Goal: Information Seeking & Learning: Learn about a topic

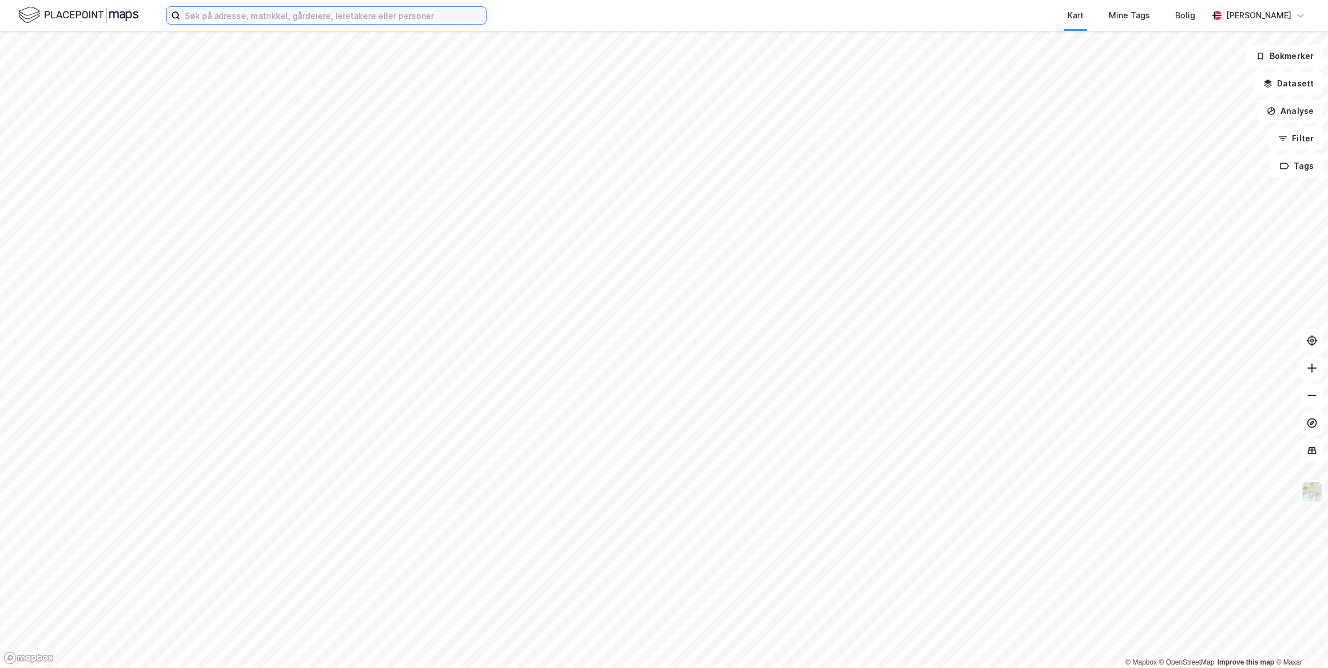
click at [226, 13] on input at bounding box center [333, 15] width 306 height 17
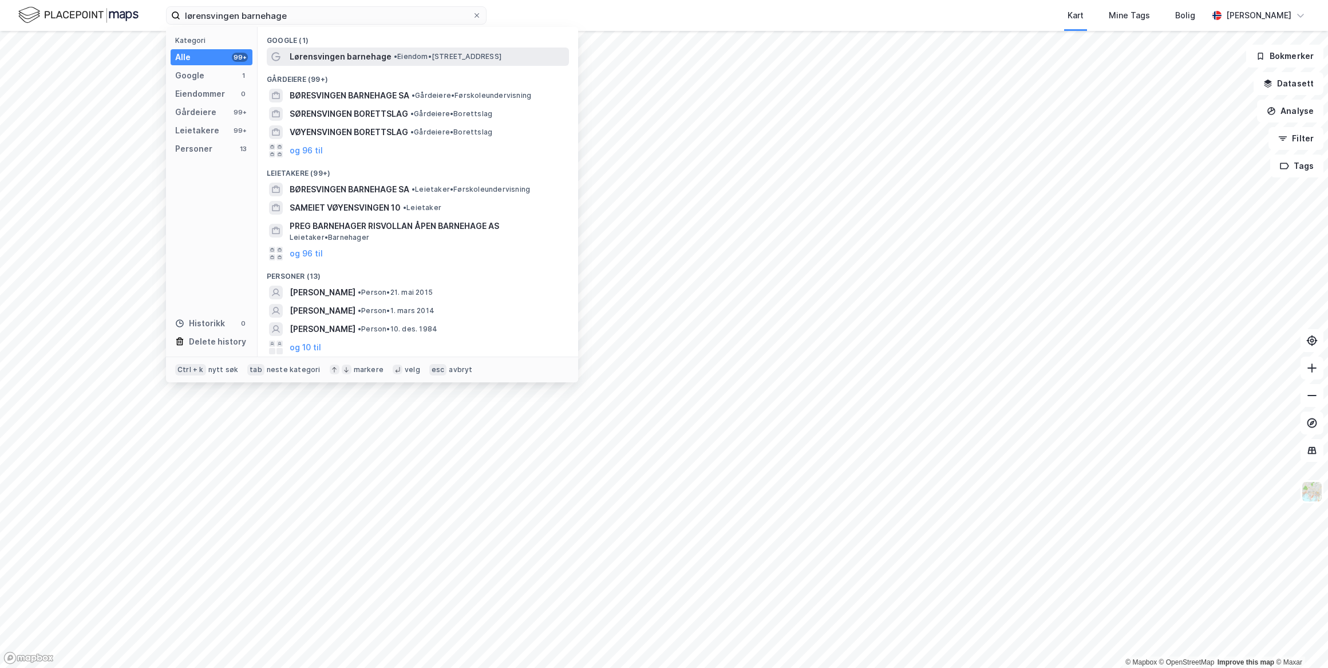
click at [324, 53] on span "Lørensvingen barnehage" at bounding box center [341, 57] width 102 height 14
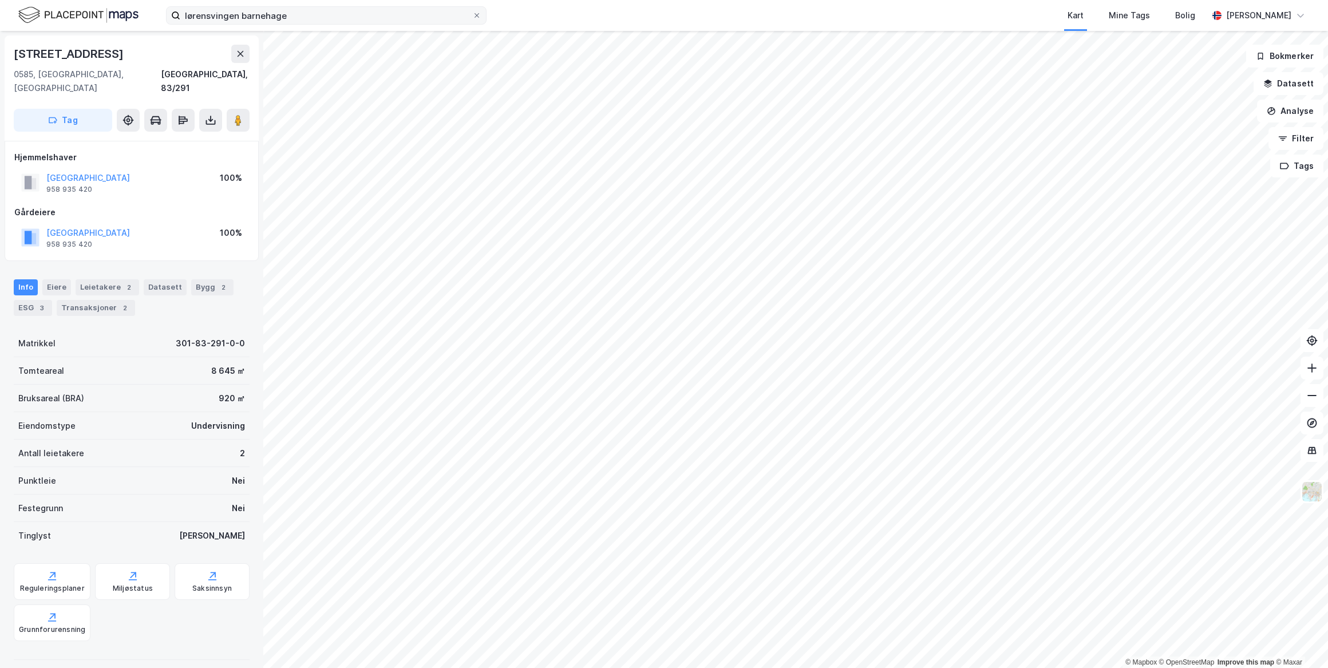
click at [332, 24] on label "lørensvingen barnehage" at bounding box center [326, 15] width 320 height 18
click at [332, 24] on input "lørensvingen barnehage" at bounding box center [326, 15] width 292 height 17
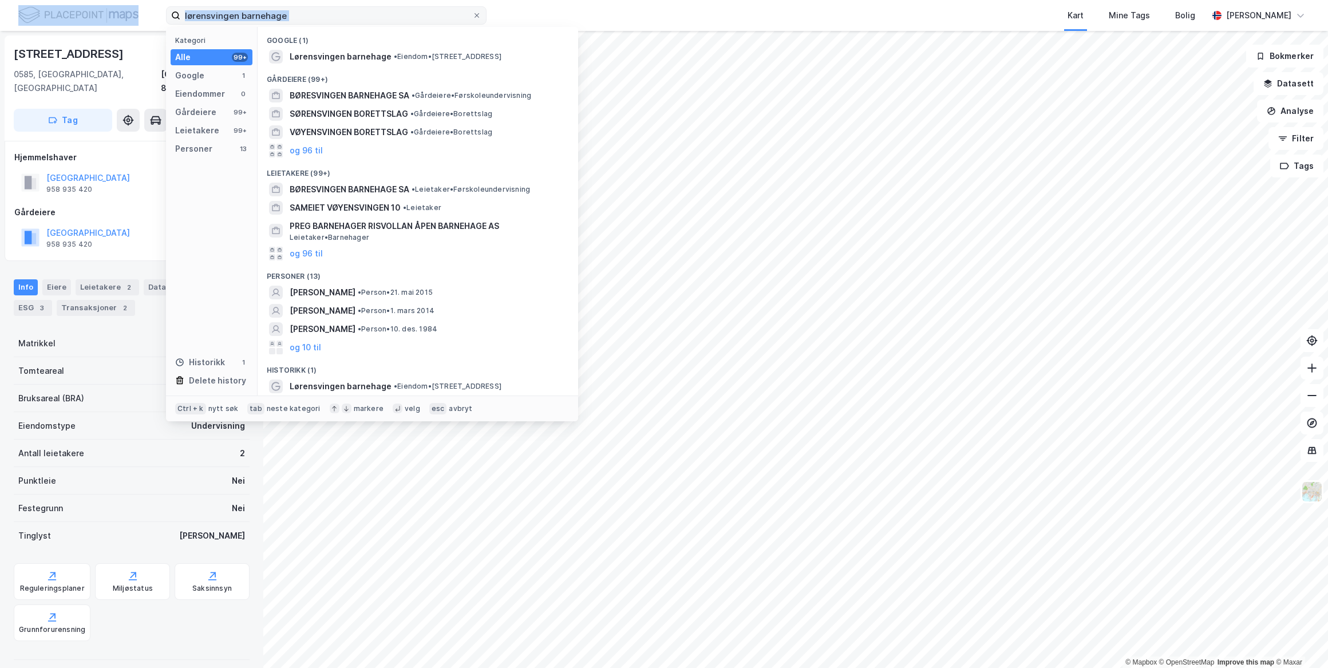
click at [333, 24] on label "lørensvingen barnehage" at bounding box center [326, 15] width 320 height 18
click at [333, 24] on input "lørensvingen barnehage" at bounding box center [326, 15] width 292 height 17
click at [333, 24] on label "lørensvingen barnehage" at bounding box center [326, 15] width 320 height 18
click at [333, 24] on input "lørensvingen barnehage" at bounding box center [326, 15] width 292 height 17
click at [333, 23] on input "lørensvingen barnehage" at bounding box center [326, 15] width 292 height 17
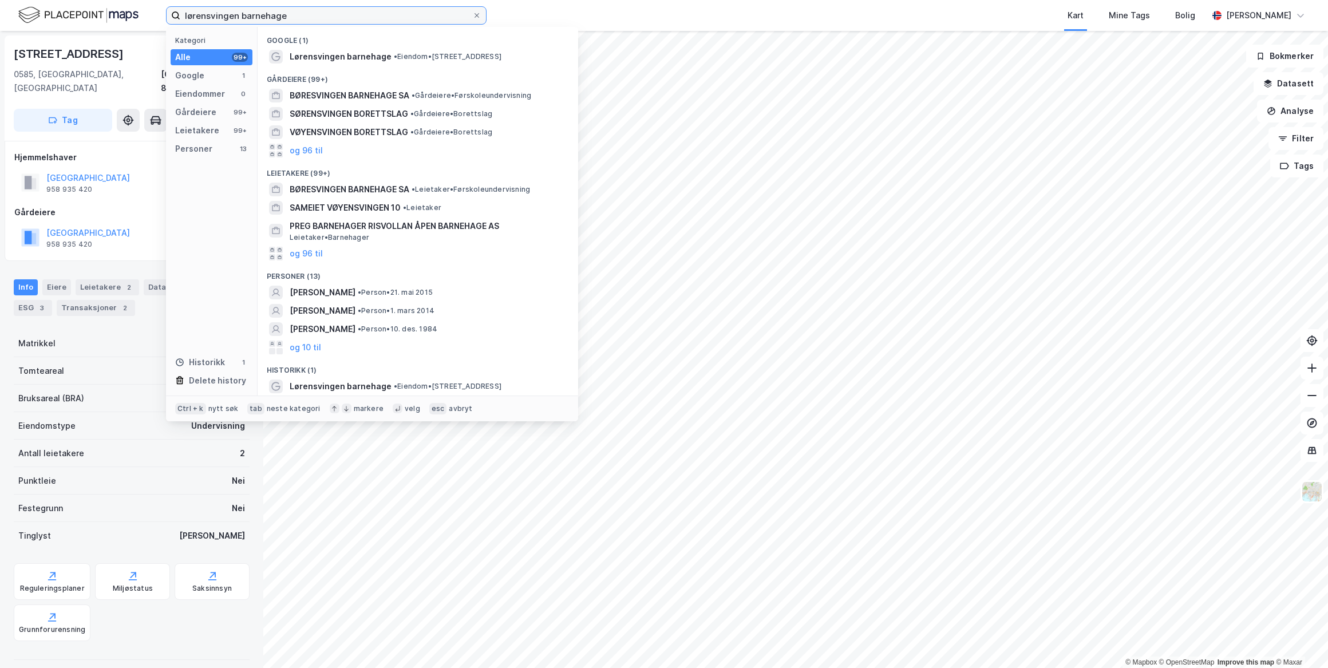
click at [333, 23] on input "lørensvingen barnehage" at bounding box center [326, 15] width 292 height 17
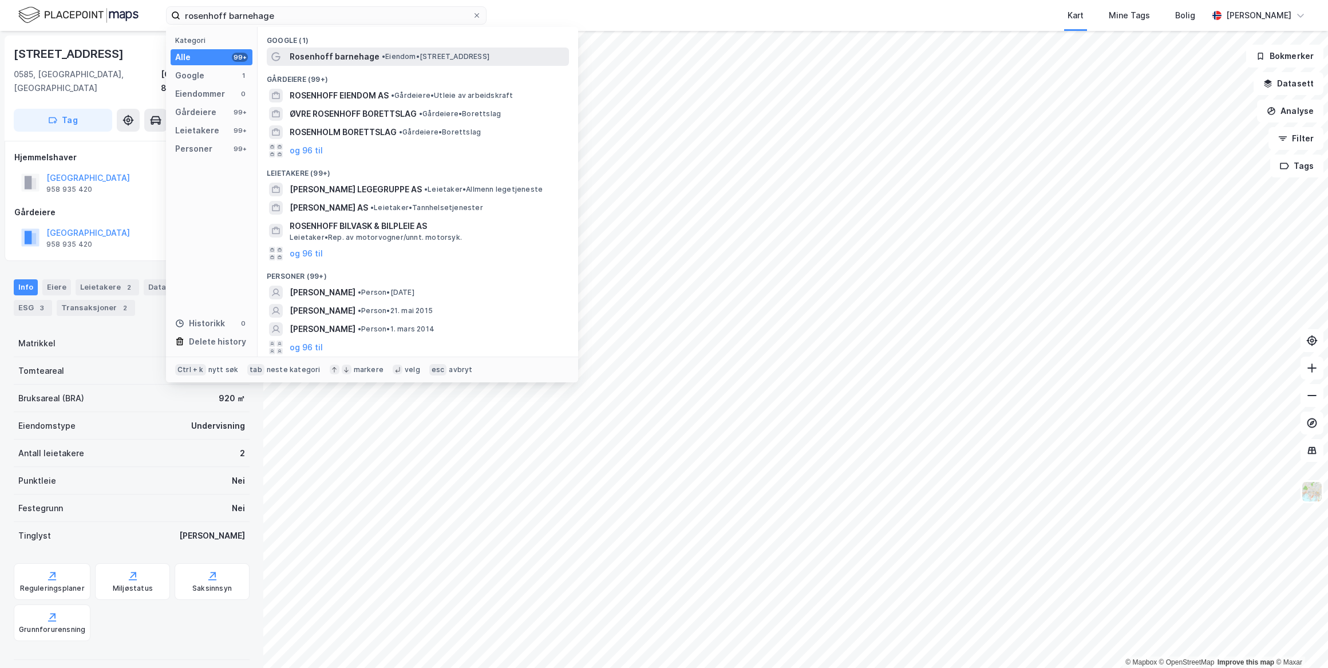
click at [373, 55] on div "[PERSON_NAME] barnehage • Eiendom • [STREET_ADDRESS]" at bounding box center [428, 57] width 277 height 14
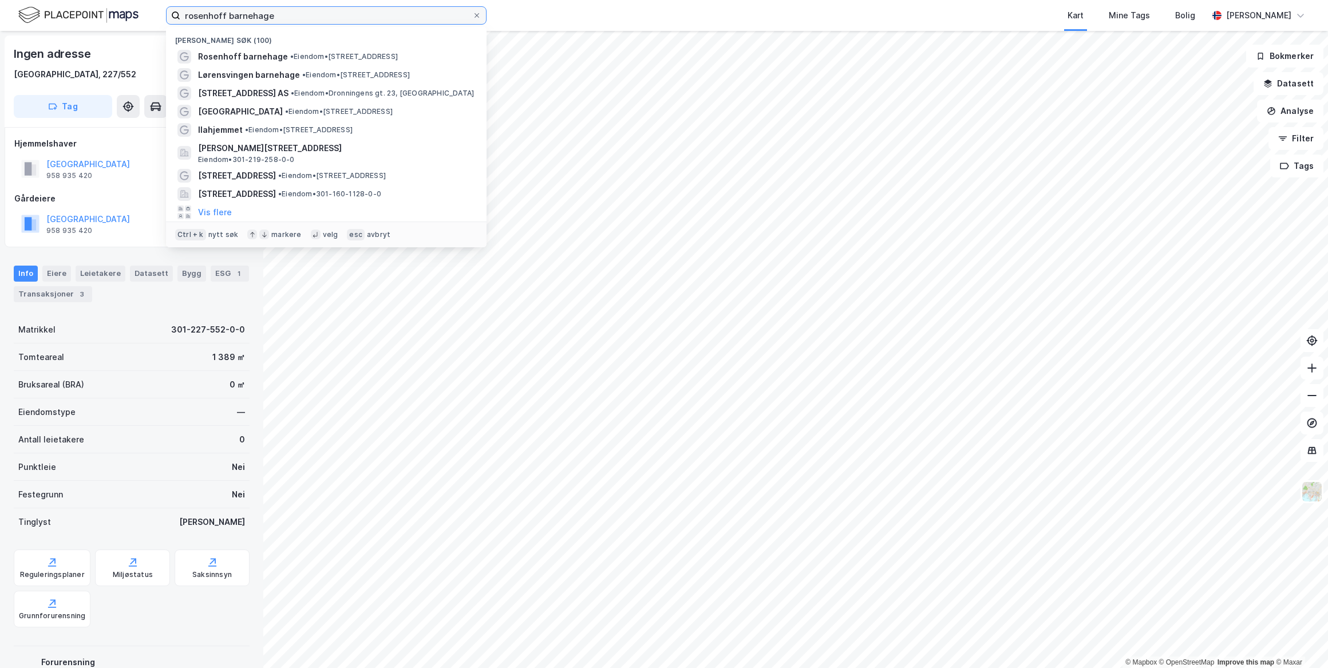
click at [320, 23] on input "rosenhoff barnehage" at bounding box center [326, 15] width 292 height 17
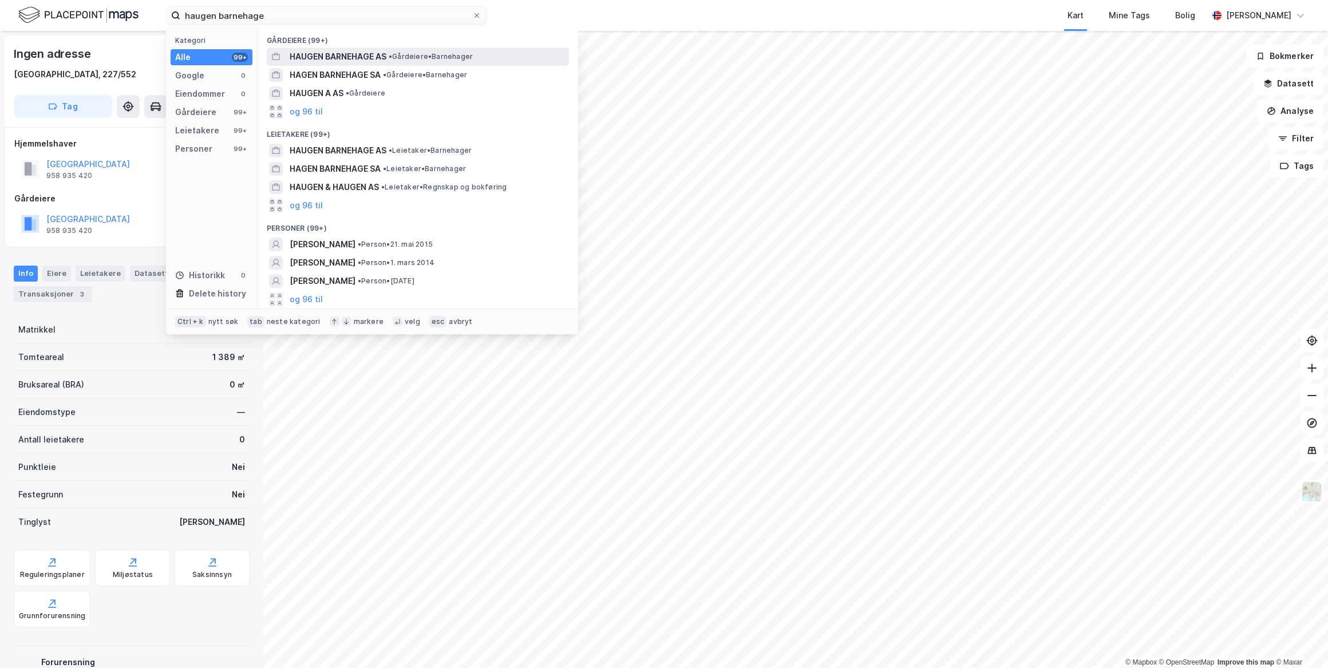
click at [370, 56] on span "HAUGEN BARNEHAGE AS" at bounding box center [338, 57] width 97 height 14
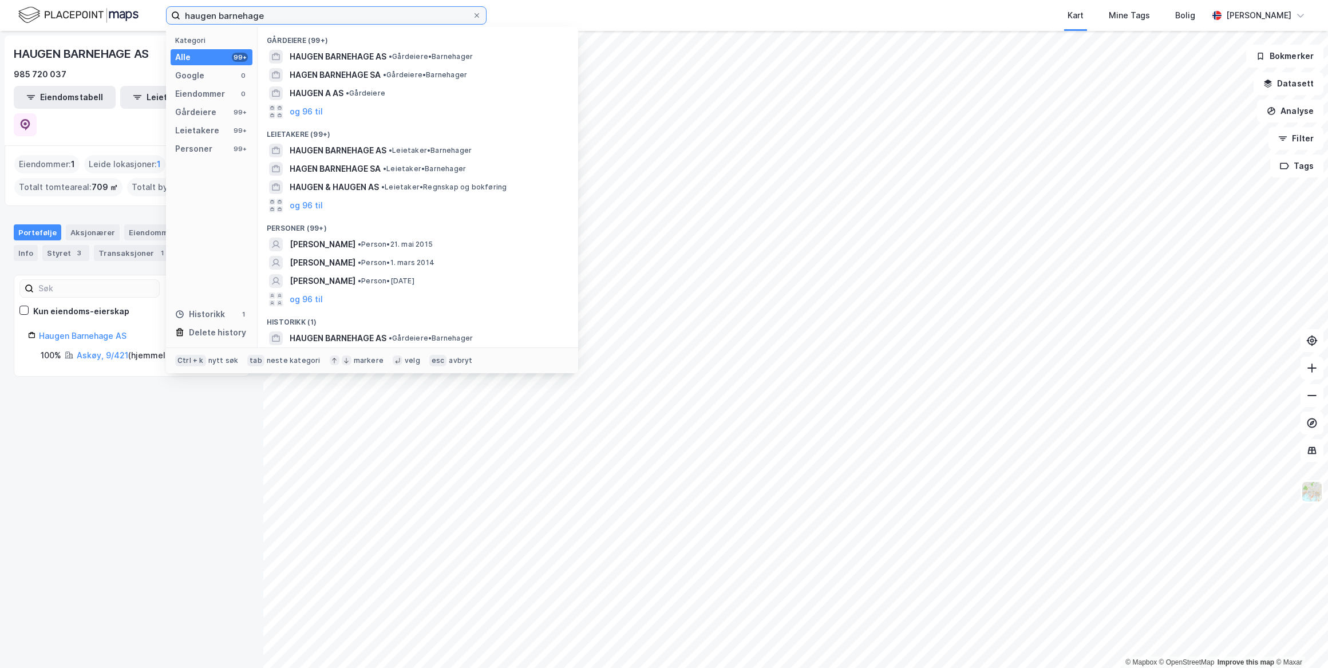
drag, startPoint x: 342, startPoint y: 12, endPoint x: 41, endPoint y: -19, distance: 302.1
click at [41, 0] on html "haugen barnehage Kategori Alle 99+ Google 0 Eiendommer 0 Gårdeiere 99+ Leietake…" at bounding box center [664, 334] width 1328 height 668
paste input "Garver [STREET_ADDRESS]"
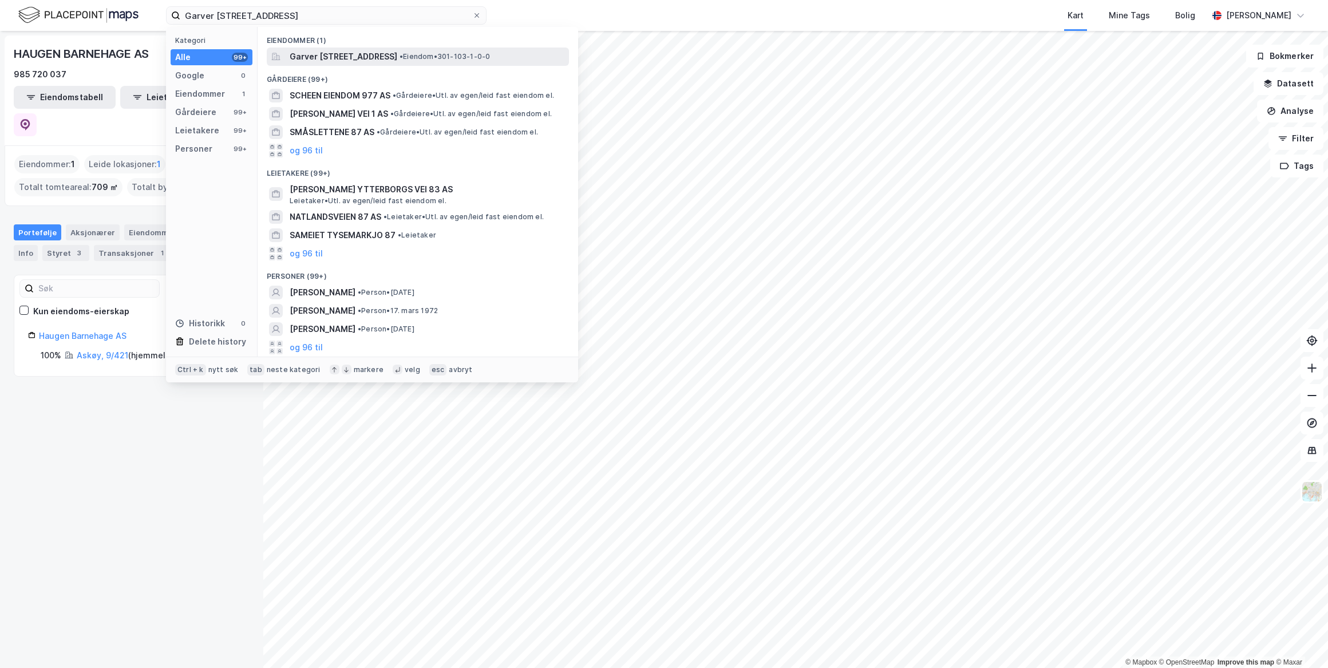
click at [356, 51] on span "Garver [STREET_ADDRESS]" at bounding box center [344, 57] width 108 height 14
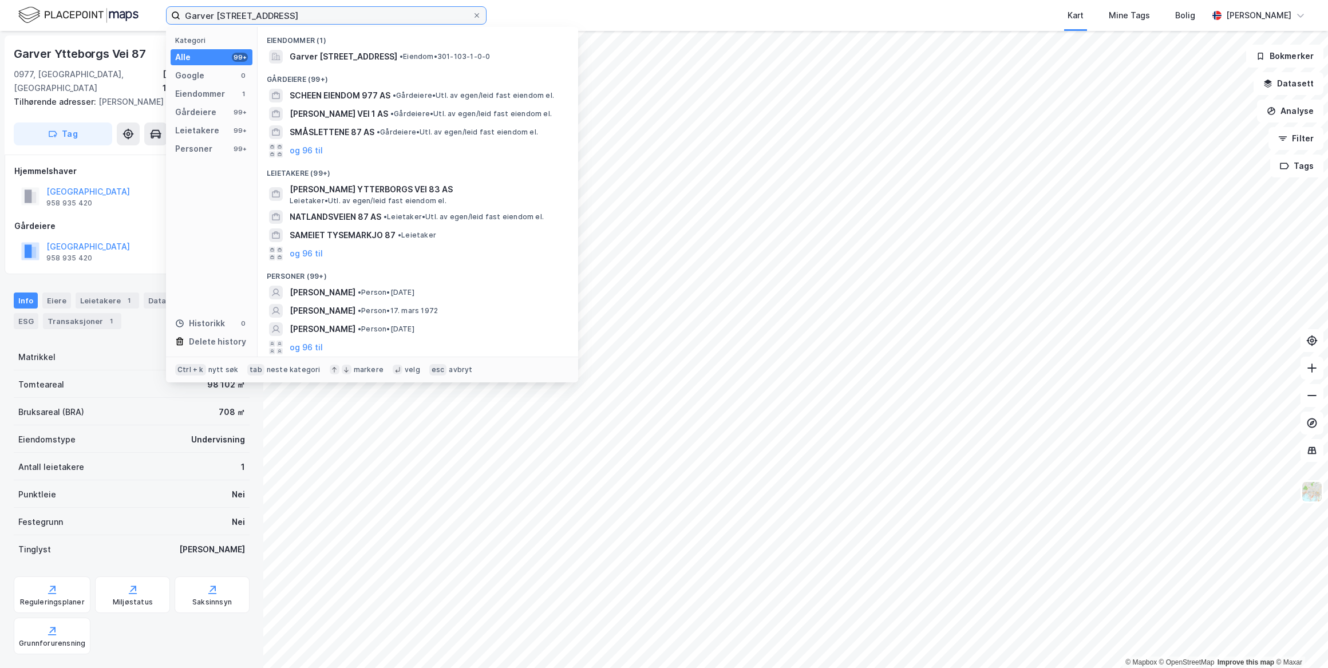
click at [339, 12] on input "Garver [STREET_ADDRESS]" at bounding box center [326, 15] width 292 height 17
click at [339, 13] on input "Garver [STREET_ADDRESS]" at bounding box center [326, 15] width 292 height 17
type input "w"
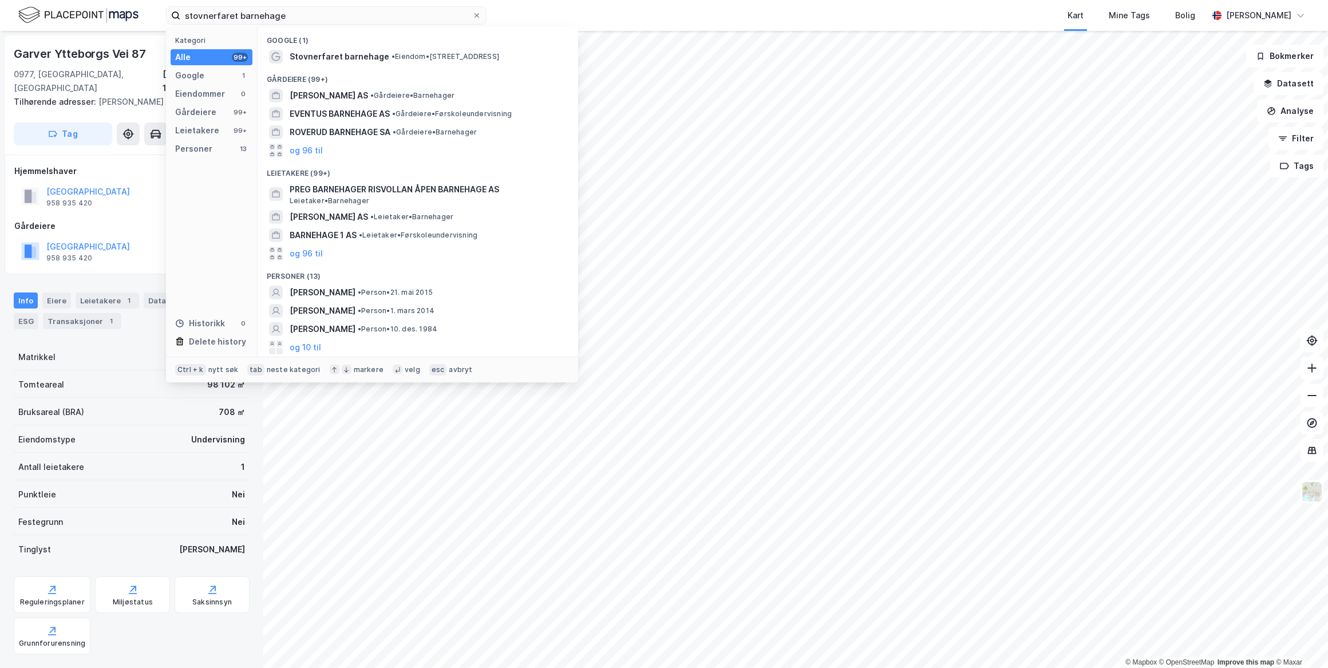
click at [365, 57] on span "Stovnerfaret barnehage" at bounding box center [340, 57] width 100 height 14
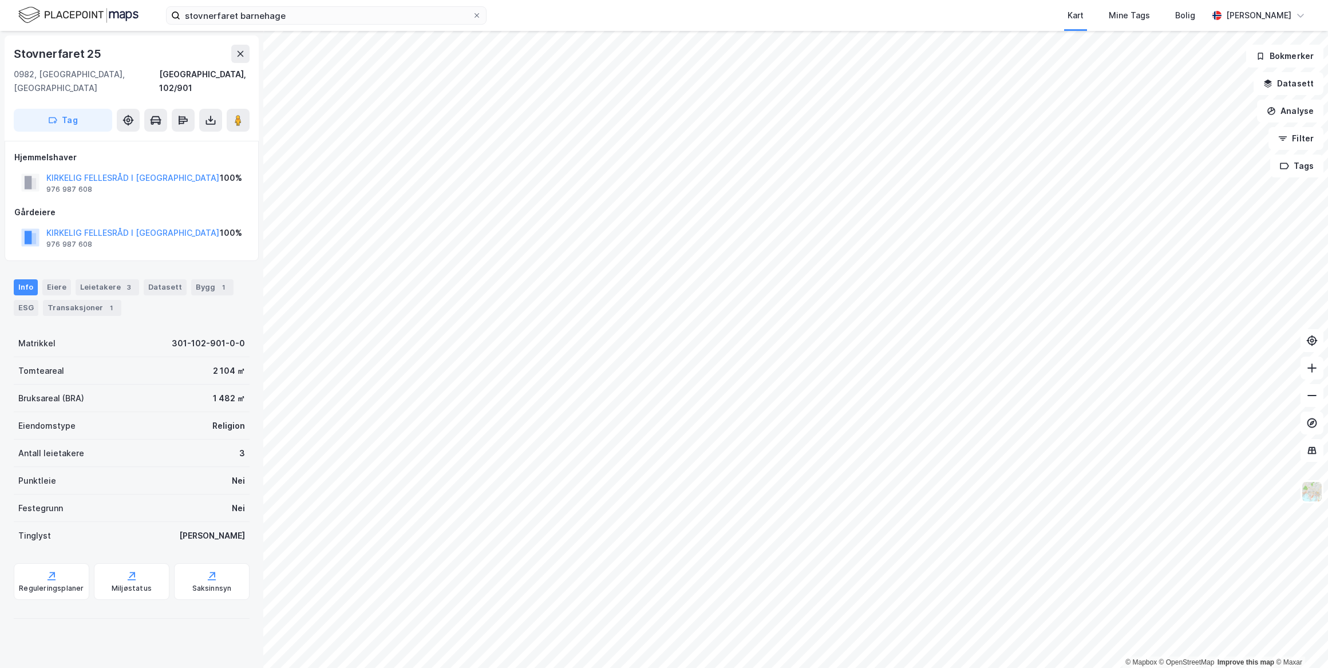
click at [314, 28] on div "stovnerfaret barnehage Kart Mine Tags Bolig [PERSON_NAME]" at bounding box center [664, 15] width 1328 height 31
click at [313, 15] on input "stovnerfaret barnehage" at bounding box center [326, 15] width 292 height 17
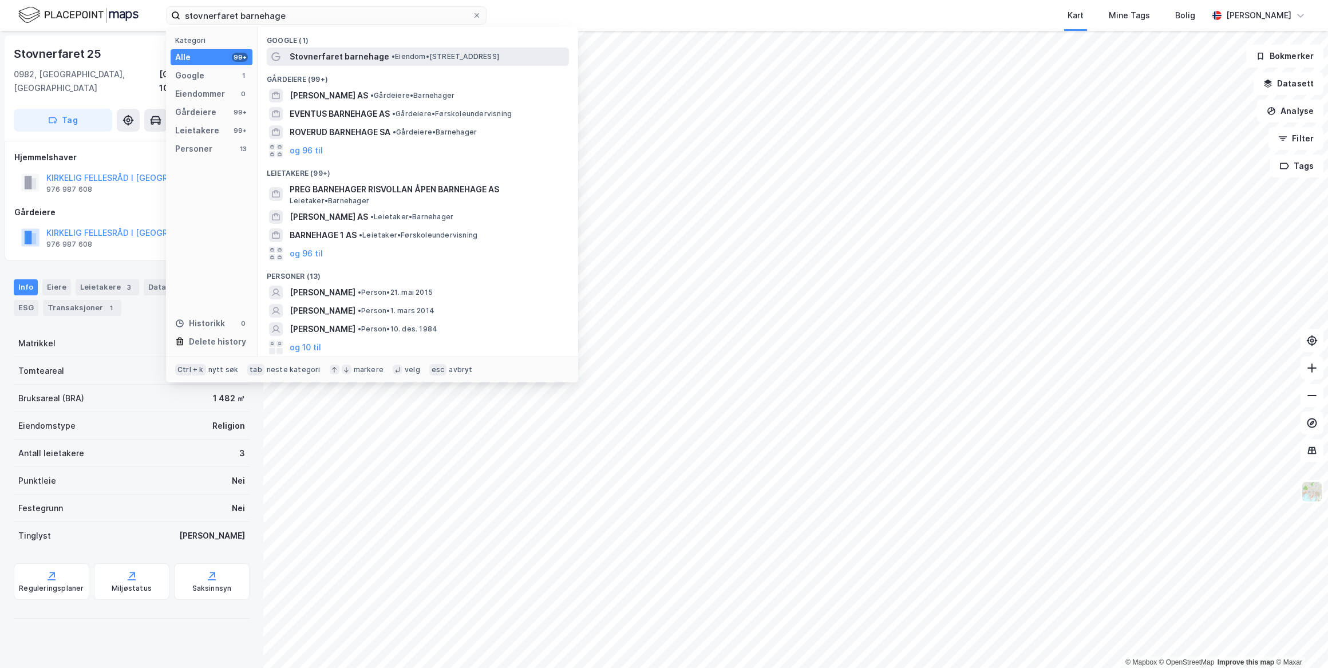
click at [326, 55] on span "Stovnerfaret barnehage" at bounding box center [340, 57] width 100 height 14
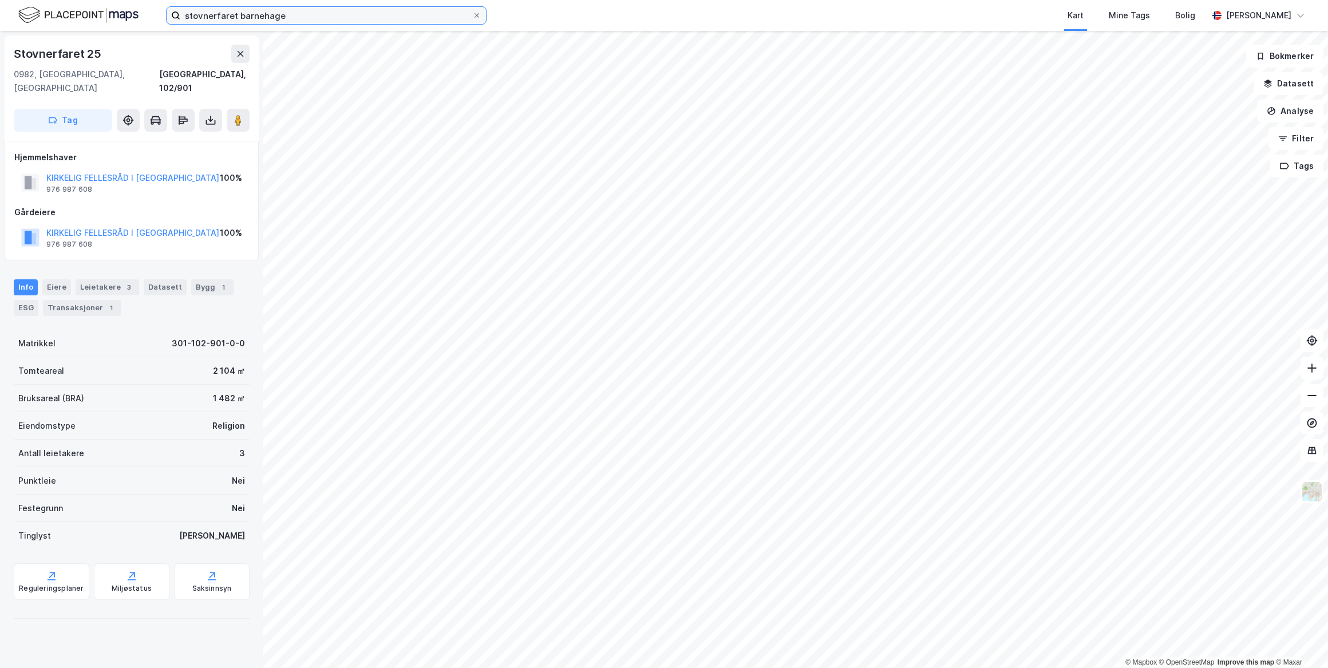
drag, startPoint x: 308, startPoint y: 21, endPoint x: 72, endPoint y: -16, distance: 239.2
click at [72, 0] on html "stovnerfaret barnehage Kart Mine Tags Bolig [PERSON_NAME] © Mapbox © OpenStreet…" at bounding box center [664, 334] width 1328 height 668
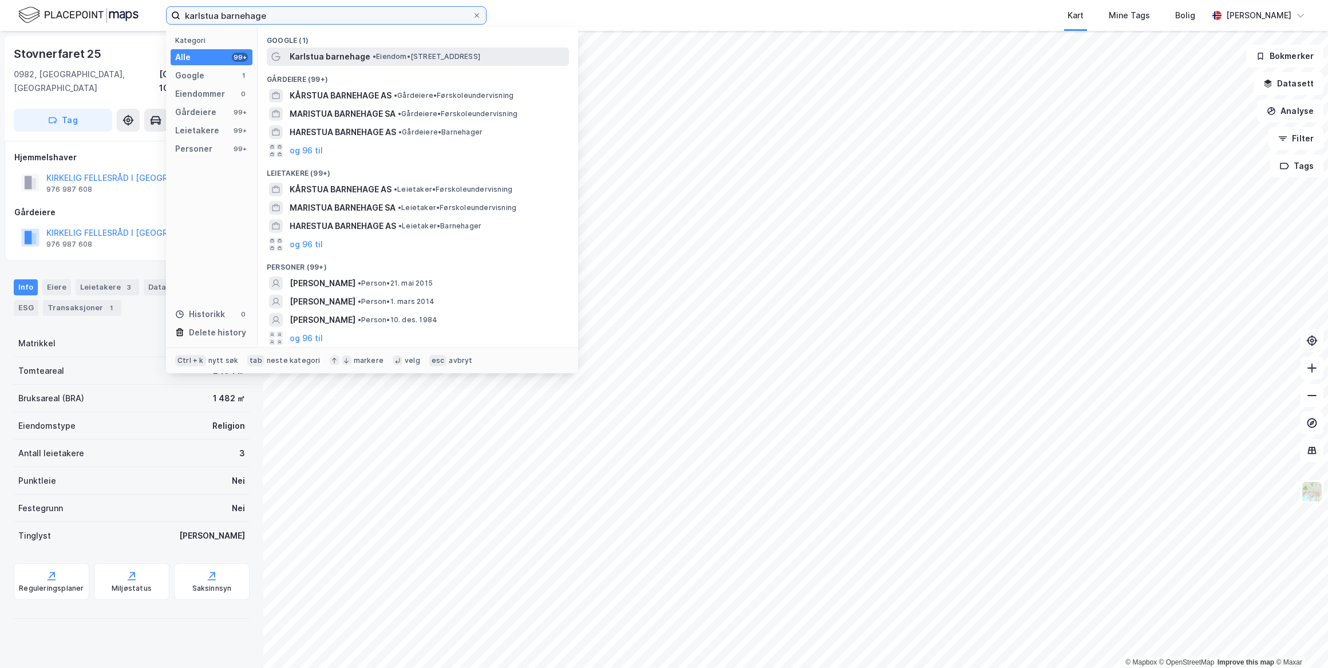
type input "karlstua barnehage"
click at [362, 56] on span "Karlstua barnehage" at bounding box center [330, 57] width 81 height 14
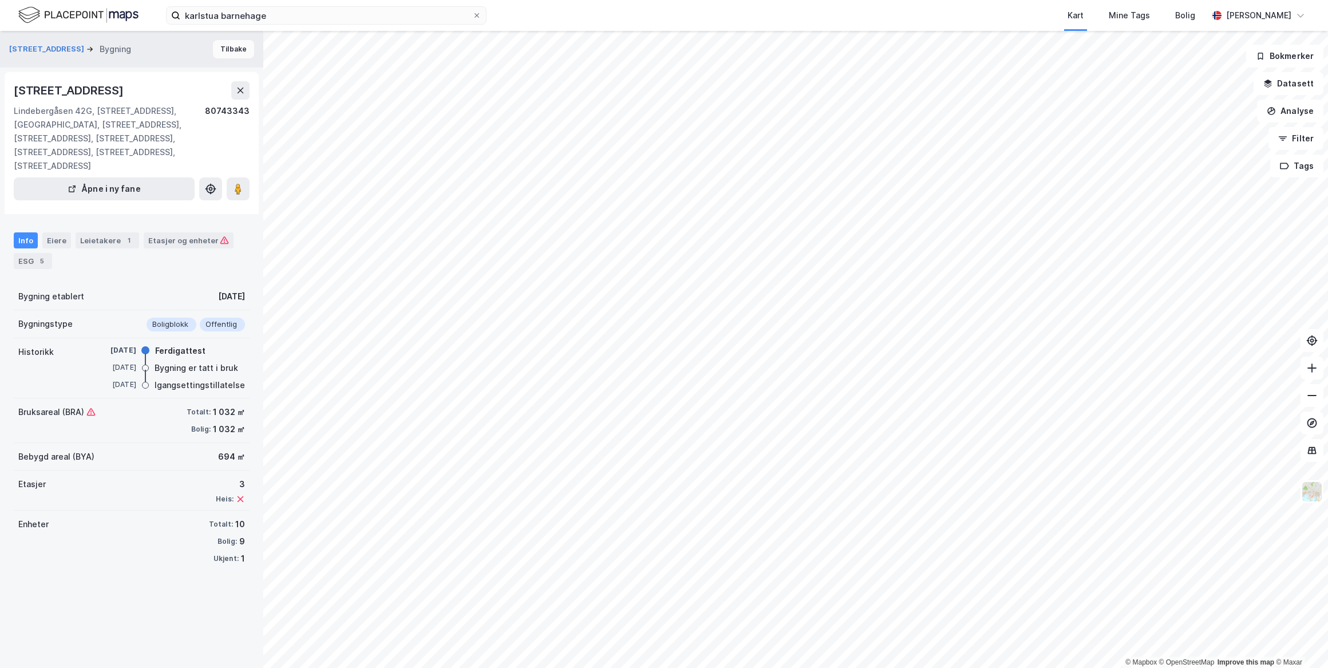
click at [230, 47] on button "Tilbake" at bounding box center [233, 49] width 41 height 18
